Goal: Find specific page/section: Find specific page/section

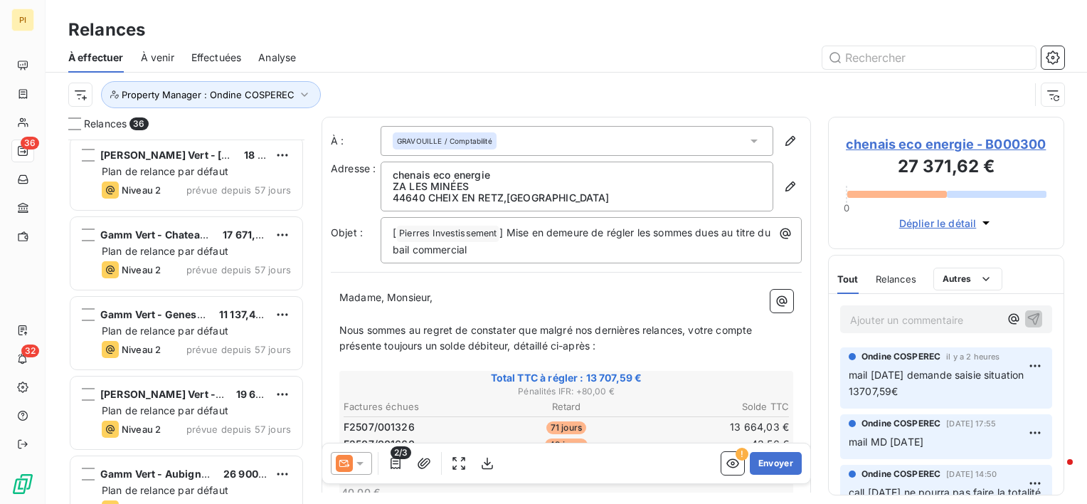
scroll to position [2077, 0]
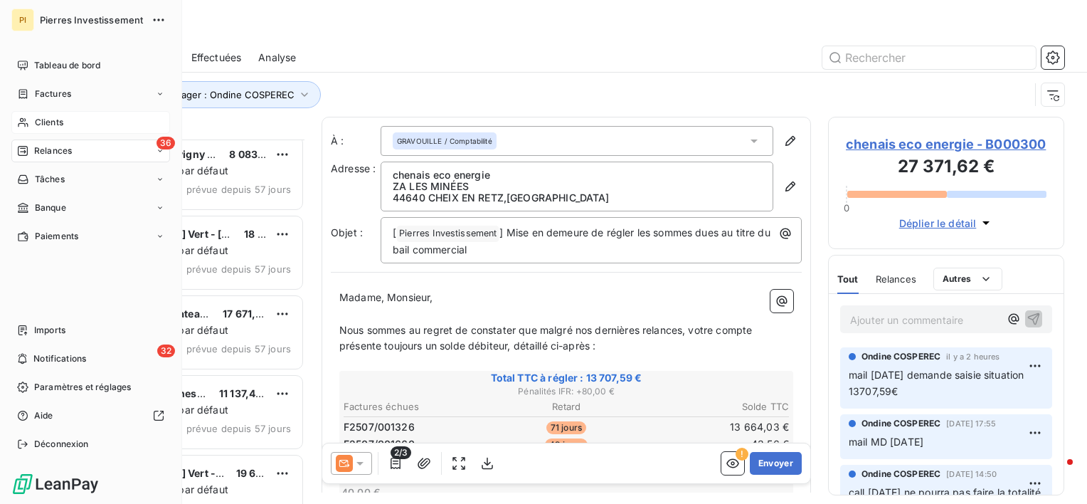
click at [63, 124] on div "Clients" at bounding box center [90, 122] width 159 height 23
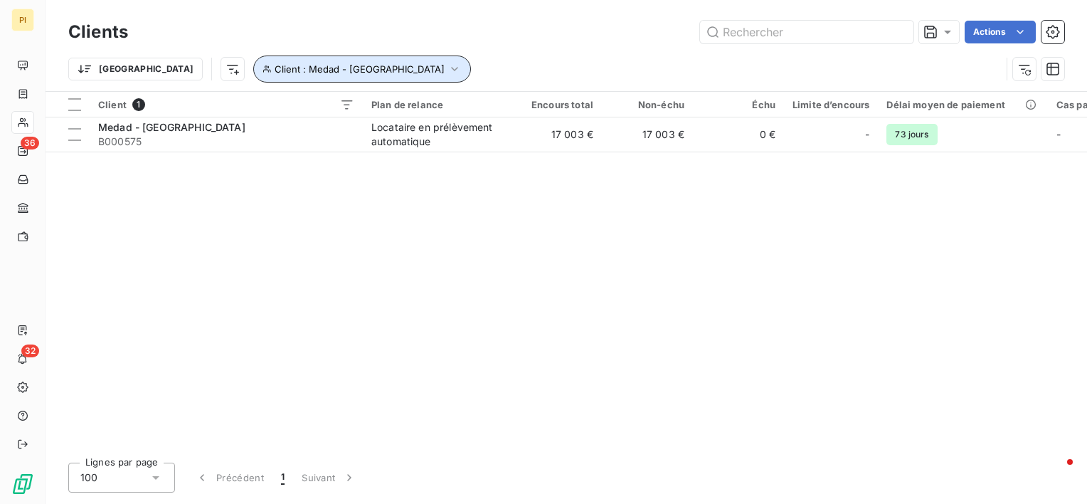
click at [447, 63] on icon "button" at bounding box center [454, 69] width 14 height 14
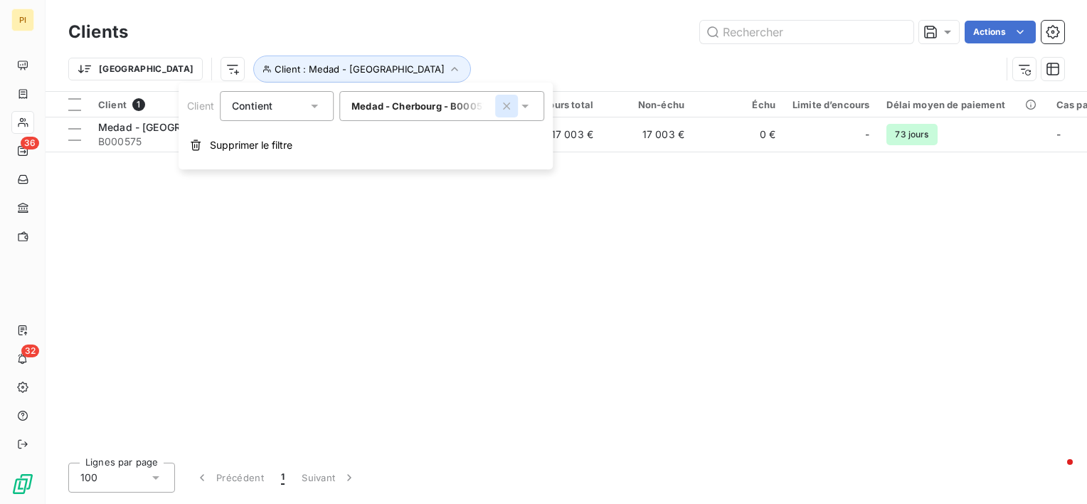
click at [506, 107] on icon "button" at bounding box center [506, 105] width 7 height 7
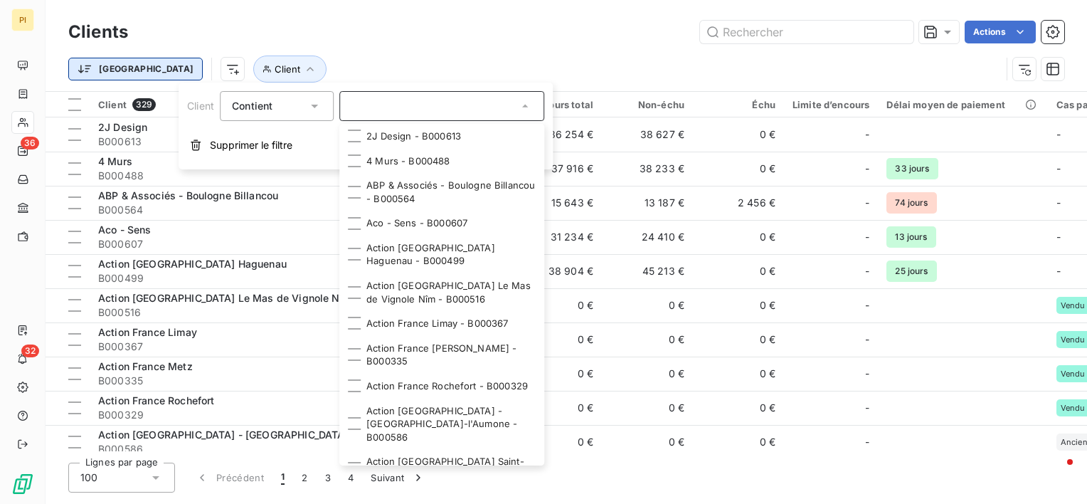
click at [122, 74] on html "PI 36 32 Clients Actions Trier Client Client 329 Plan de relance Encours total …" at bounding box center [543, 252] width 1087 height 504
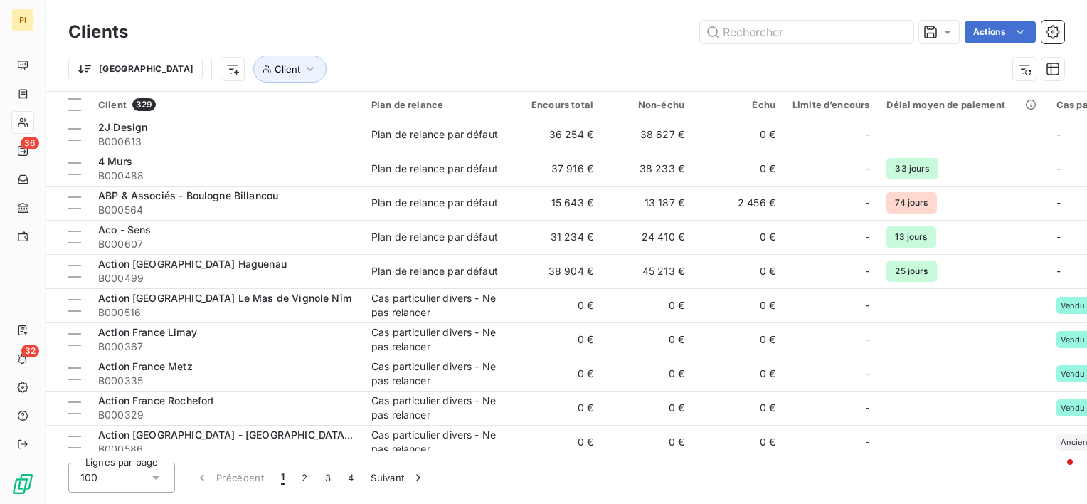
click at [238, 70] on html "PI 36 32 Clients Actions Trier Client Client 329 Plan de relance Encours total …" at bounding box center [543, 252] width 1087 height 504
click at [303, 70] on icon "button" at bounding box center [310, 69] width 14 height 14
click at [358, 52] on div "Trier Client" at bounding box center [566, 69] width 996 height 44
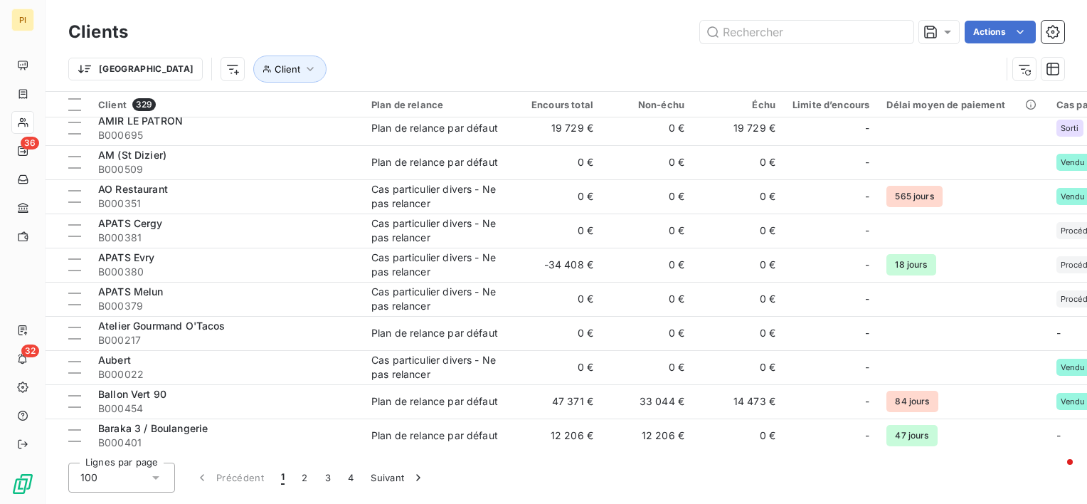
scroll to position [782, 0]
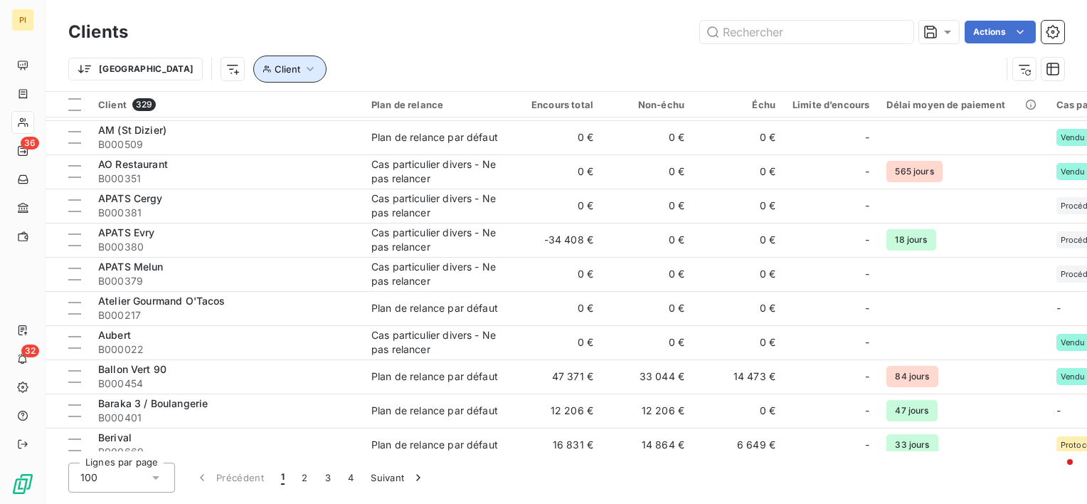
click at [303, 70] on icon "button" at bounding box center [310, 69] width 14 height 14
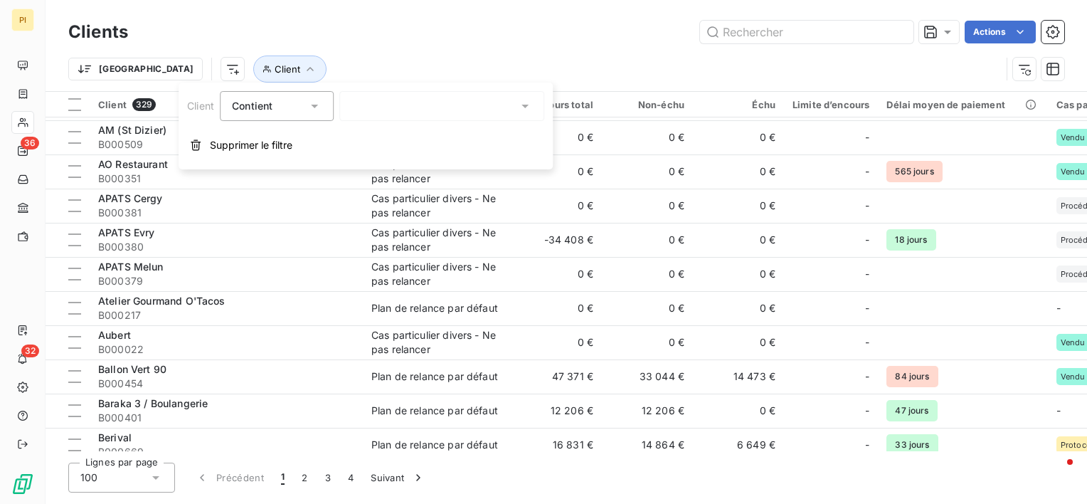
click at [310, 111] on icon at bounding box center [314, 106] width 14 height 14
click at [321, 65] on div "Trier Client" at bounding box center [534, 68] width 932 height 27
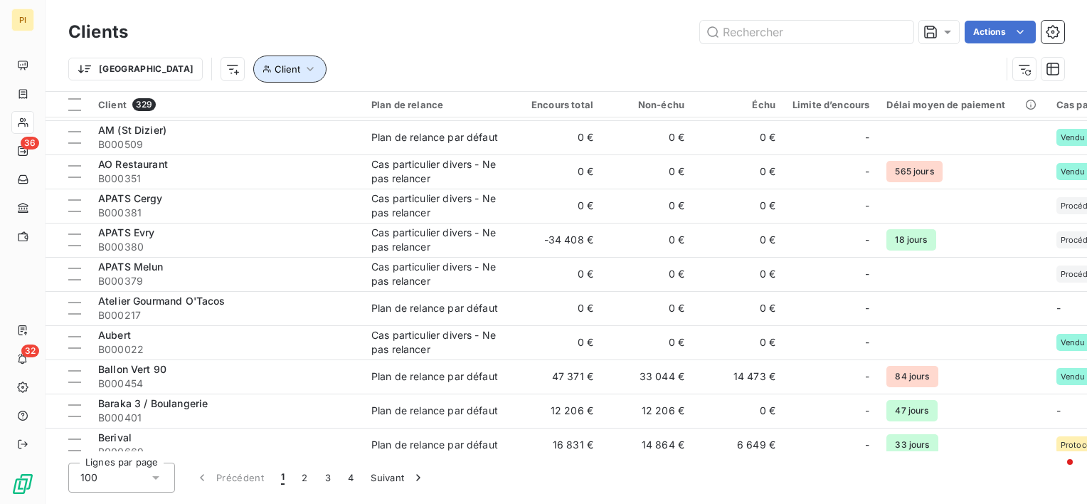
click at [253, 65] on button "Client" at bounding box center [289, 68] width 73 height 27
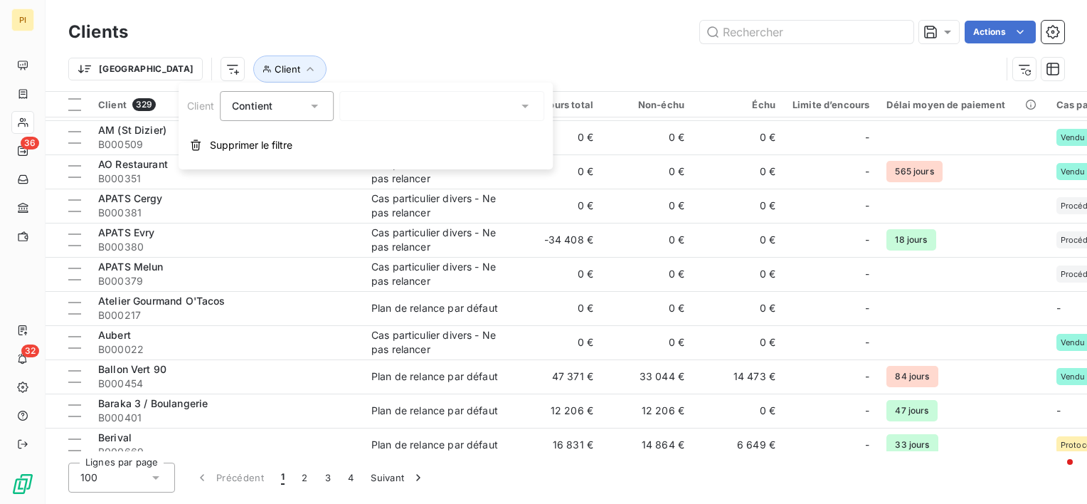
click at [317, 103] on icon at bounding box center [314, 106] width 14 height 14
click at [253, 75] on button "Client" at bounding box center [289, 68] width 73 height 27
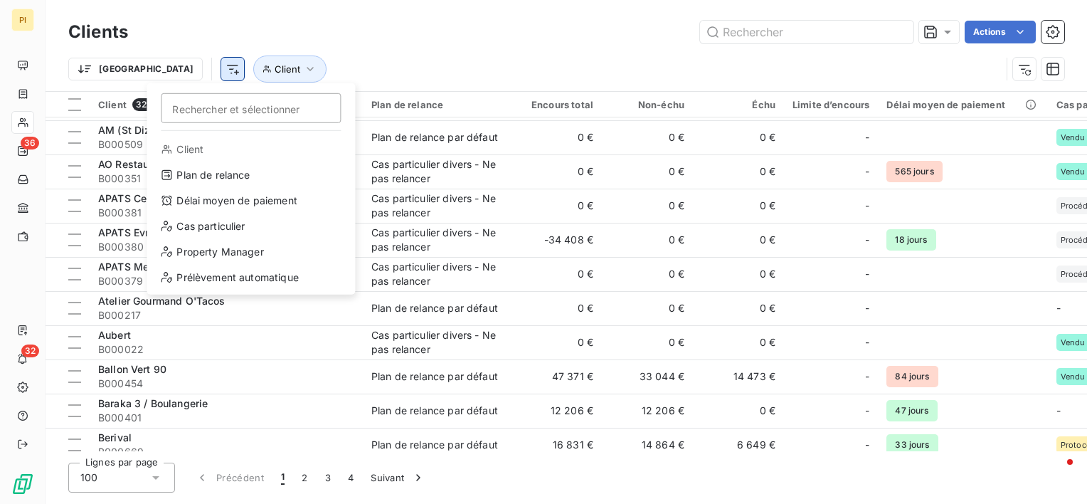
click at [155, 67] on html "PI 36 32 Clients Actions Trier Rechercher et sélectionner Client Plan de relanc…" at bounding box center [543, 252] width 1087 height 504
drag, startPoint x: 28, startPoint y: 88, endPoint x: 9, endPoint y: 188, distance: 101.4
click at [9, 183] on html "PI 36 32 Clients Actions Trier Rechercher et sélectionner Client Plan de relanc…" at bounding box center [543, 252] width 1087 height 504
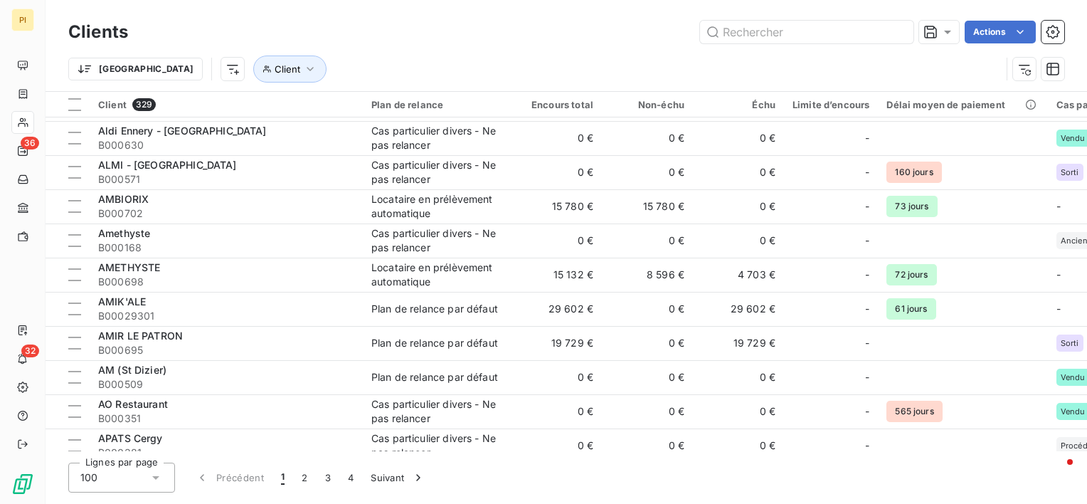
scroll to position [284, 0]
